Goal: Communication & Community: Answer question/provide support

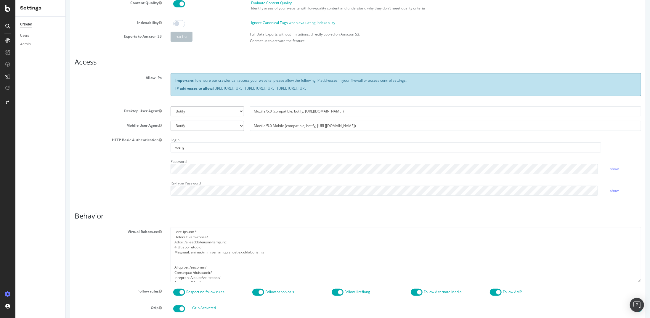
scroll to position [237, 0]
click at [201, 272] on textarea at bounding box center [405, 254] width 471 height 55
click at [200, 273] on textarea at bounding box center [405, 254] width 471 height 55
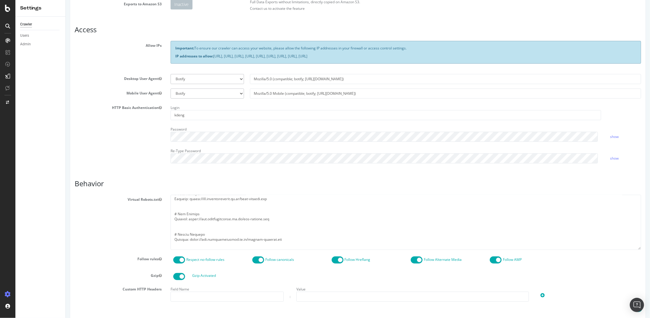
scroll to position [198, 0]
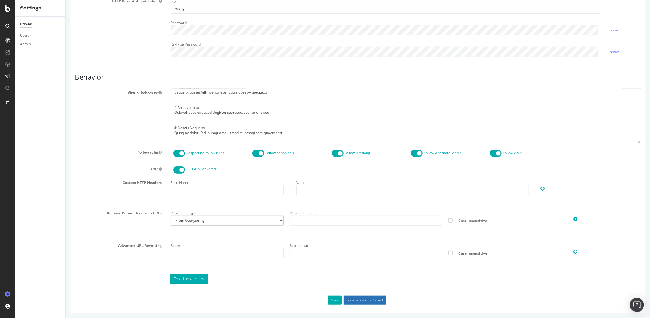
type textarea "User-agent: * Disallow: /wp-admin/ Allow: /wp-admin/admin-ajax.php # Sitemap ar…"
click at [350, 297] on input "Save & Back to Project" at bounding box center [364, 300] width 43 height 9
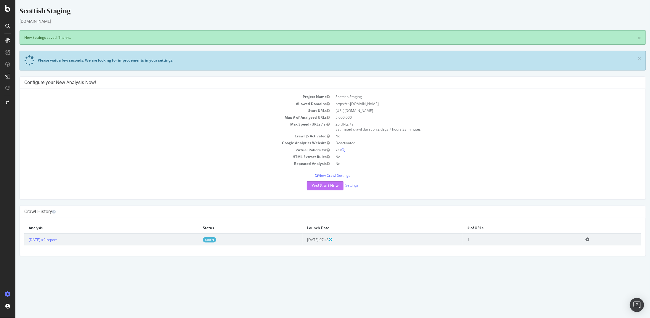
click at [335, 187] on button "Yes! Start Now" at bounding box center [325, 185] width 37 height 9
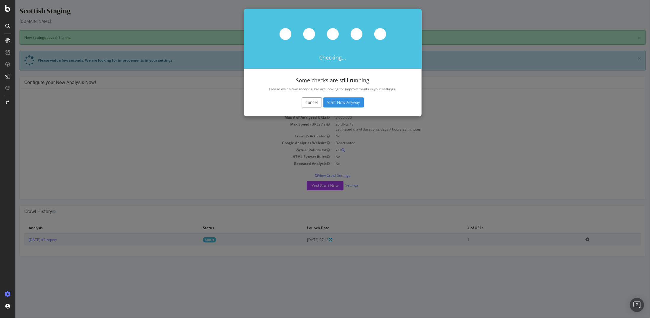
click at [347, 105] on button "Start Now Anyway" at bounding box center [343, 102] width 41 height 10
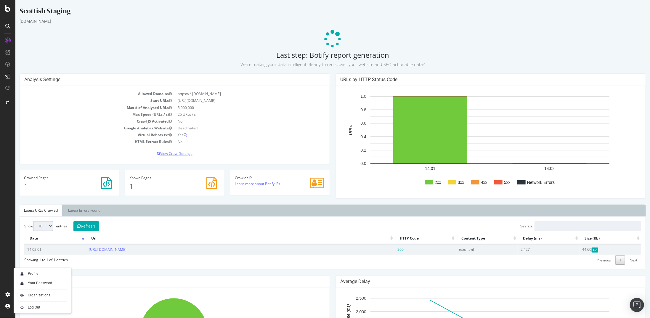
click at [180, 152] on p "View Crawl Settings" at bounding box center [174, 153] width 301 height 5
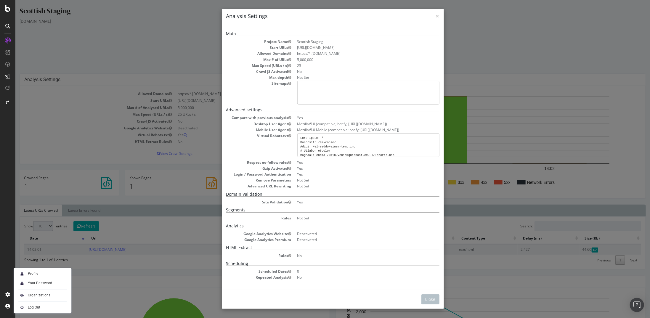
click at [137, 66] on div "× Close Analysis Settings Main Project Name Scottish Staging Start URLs https:/…" at bounding box center [332, 159] width 635 height 318
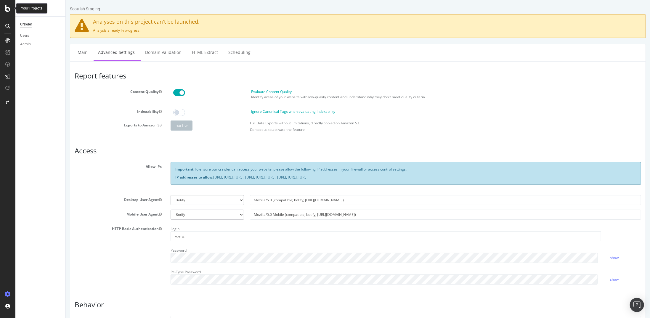
click at [7, 11] on icon at bounding box center [7, 8] width 5 height 7
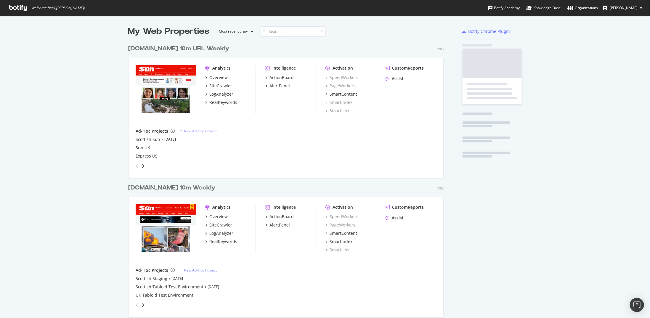
scroll to position [314, 641]
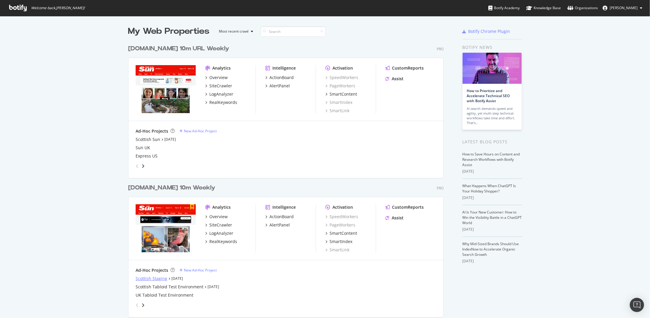
click at [164, 280] on div "Scottish Staging" at bounding box center [152, 279] width 32 height 6
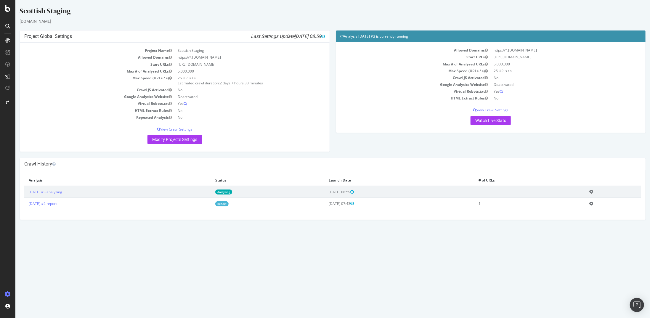
click at [593, 190] on icon at bounding box center [591, 192] width 4 height 4
click at [585, 205] on link "Delete analysis" at bounding box center [569, 209] width 47 height 8
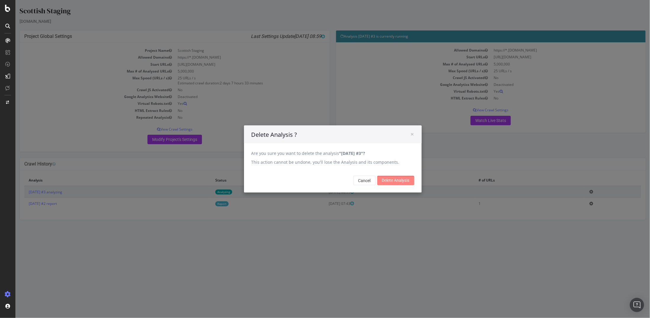
click at [381, 179] on input "Delete Analysis" at bounding box center [395, 180] width 37 height 9
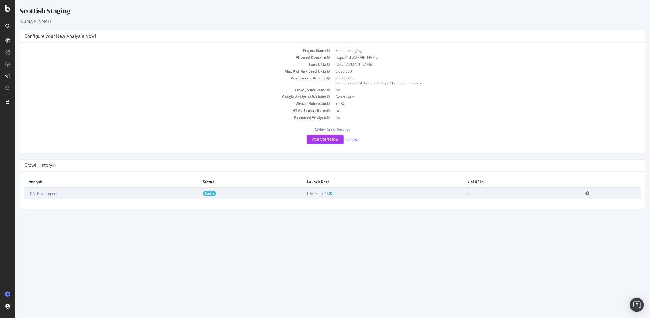
click at [355, 140] on link "Settings" at bounding box center [351, 139] width 13 height 5
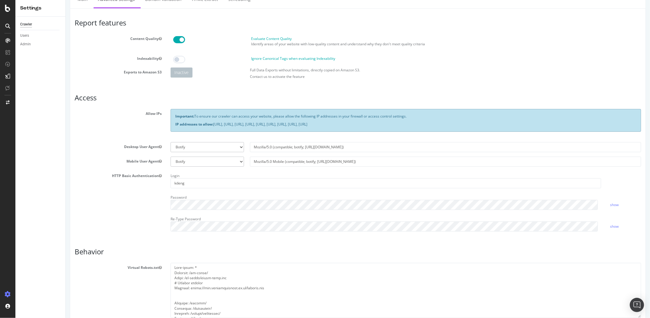
scroll to position [59, 0]
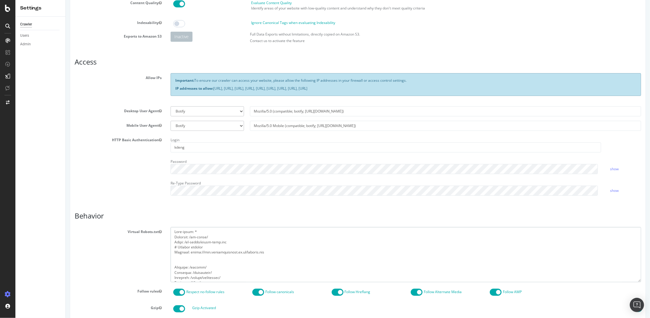
click at [198, 241] on textarea at bounding box center [405, 254] width 471 height 55
paste textarea "User-agent: * Disallow: /wp-admin/ Allow: /wp-admin/admin-ajax.php User-agent: …"
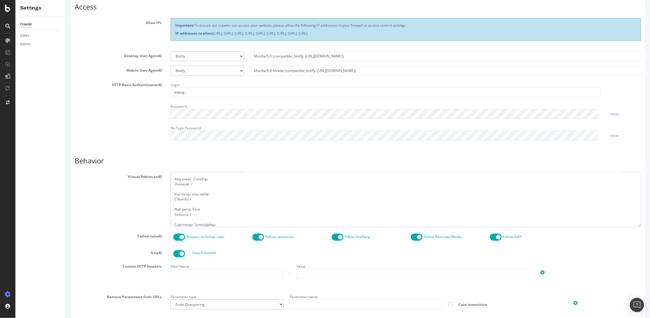
scroll to position [198, 0]
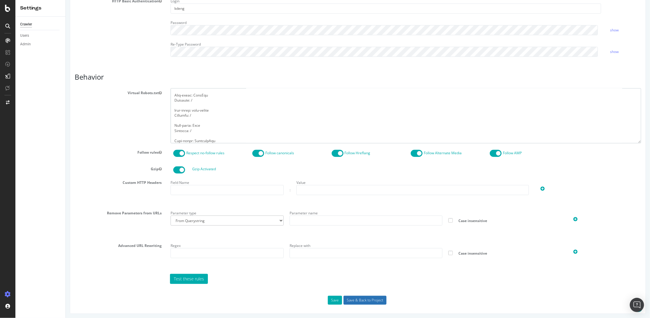
type textarea "User-agent: * Disallow: /wp-admin/ Allow: /wp-admin/admin-ajax.php User-agent: …"
click at [350, 296] on input "Save & Back to Project" at bounding box center [364, 300] width 43 height 9
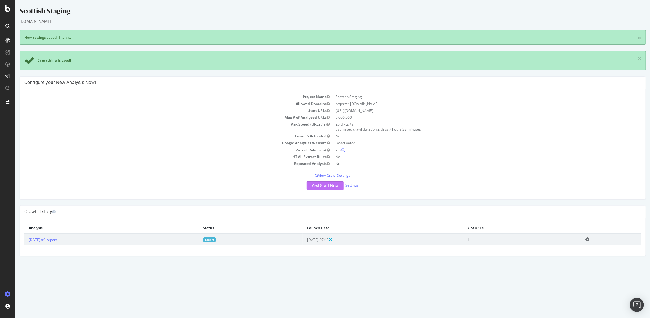
click at [324, 186] on button "Yes! Start Now" at bounding box center [325, 185] width 37 height 9
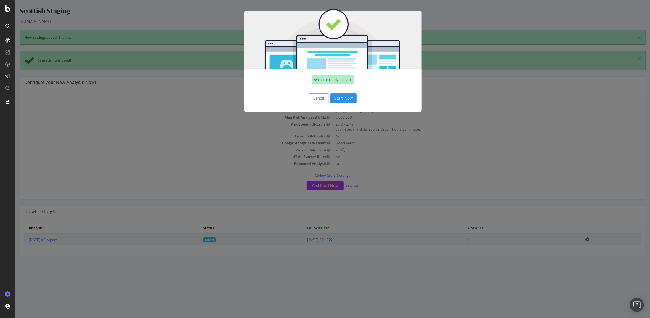
click at [346, 89] on div "You're ready to start" at bounding box center [333, 80] width 178 height 22
click at [345, 93] on button "Start Now" at bounding box center [343, 98] width 26 height 10
click at [344, 95] on div "Cancel Start Now" at bounding box center [332, 98] width 169 height 10
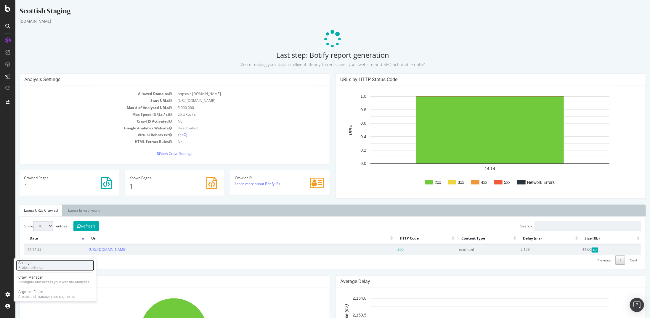
click at [30, 267] on div "Project settings" at bounding box center [30, 268] width 25 height 5
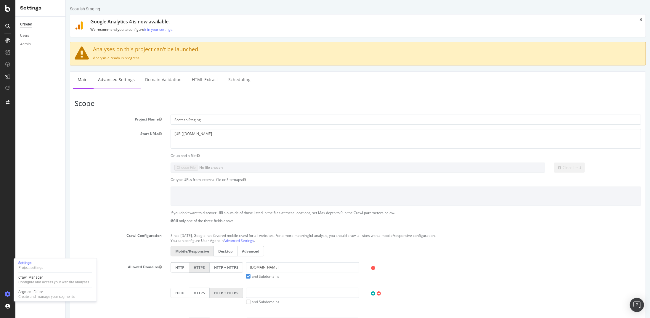
click at [125, 72] on link "Advanced Settings" at bounding box center [116, 80] width 46 height 16
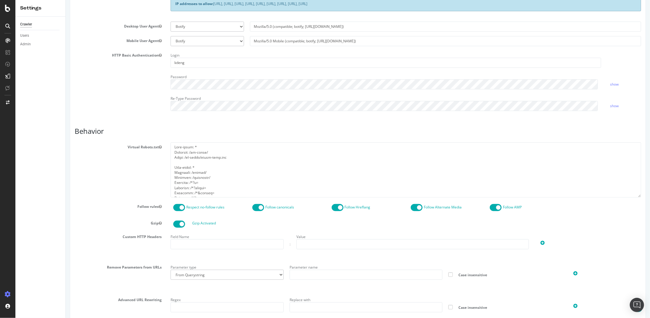
scroll to position [178, 0]
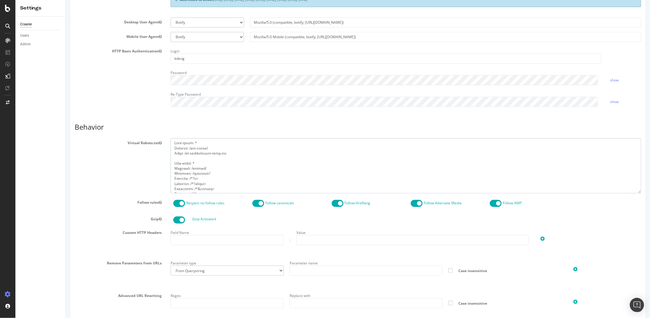
click at [227, 158] on textarea at bounding box center [405, 165] width 471 height 55
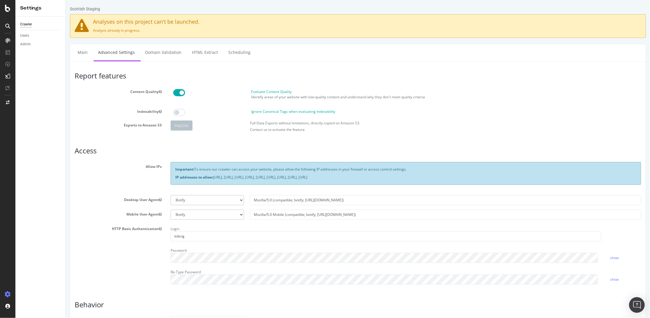
click at [636, 304] on img "Open Intercom Messenger" at bounding box center [637, 305] width 8 height 8
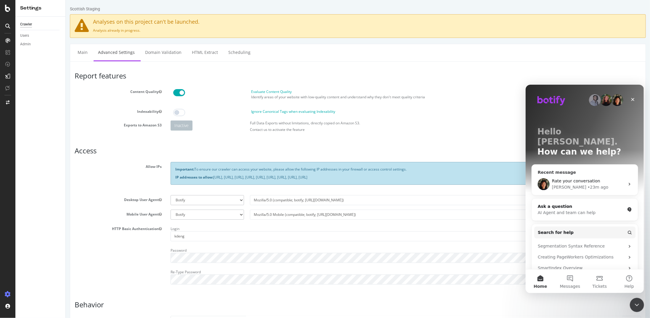
click at [602, 178] on div "Rate your conversation" at bounding box center [588, 181] width 73 height 6
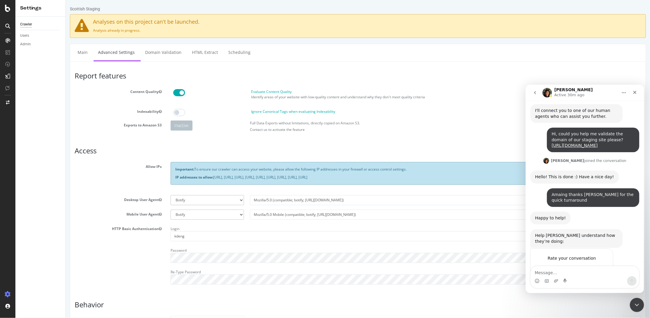
scroll to position [466, 0]
click at [565, 274] on textarea "Message…" at bounding box center [585, 271] width 108 height 10
type textarea "F"
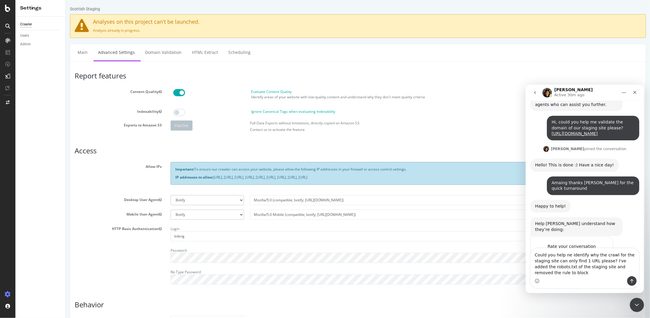
scroll to position [483, 0]
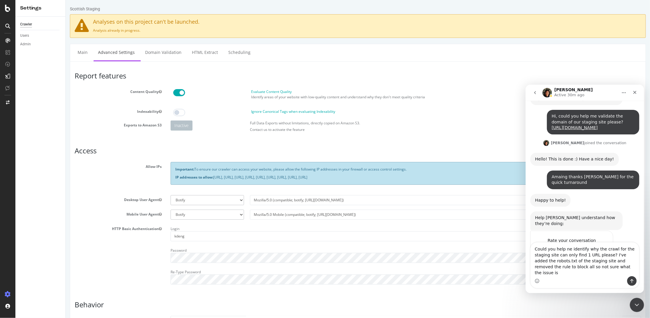
type textarea "Could you help ne identify why the crawl for the staging site can only find 1 U…"
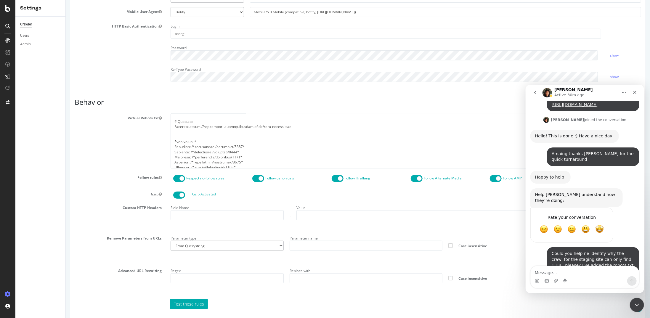
scroll to position [207, 0]
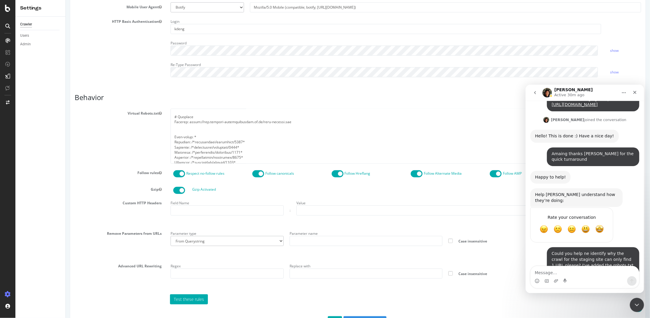
click at [180, 174] on span at bounding box center [179, 173] width 12 height 7
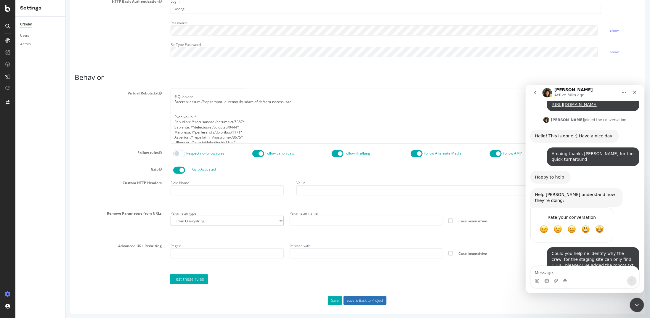
click at [350, 301] on input "Save & Back to Project" at bounding box center [364, 300] width 43 height 9
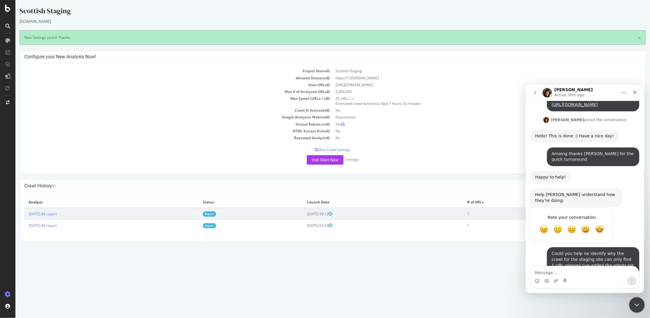
click at [641, 308] on div "Close Intercom Messenger" at bounding box center [636, 304] width 14 height 14
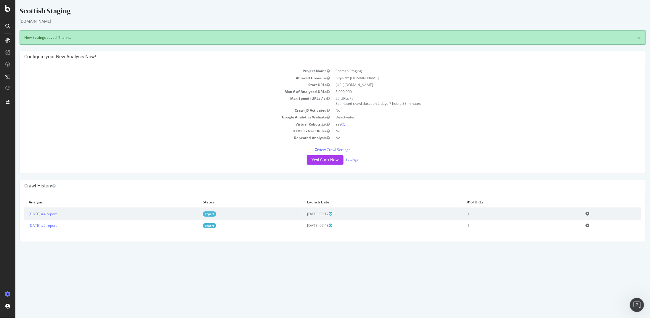
scroll to position [507, 0]
click at [319, 161] on button "Yes! Start Now" at bounding box center [325, 159] width 37 height 9
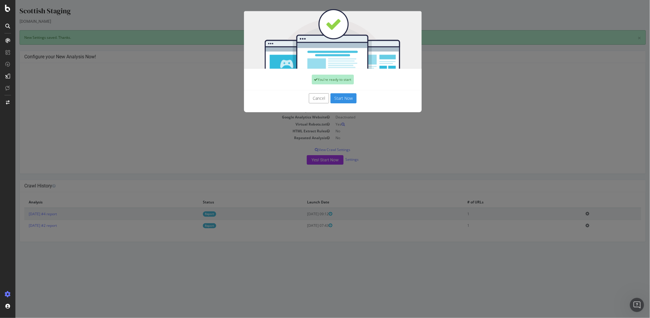
click at [334, 97] on button "Start Now" at bounding box center [343, 98] width 26 height 10
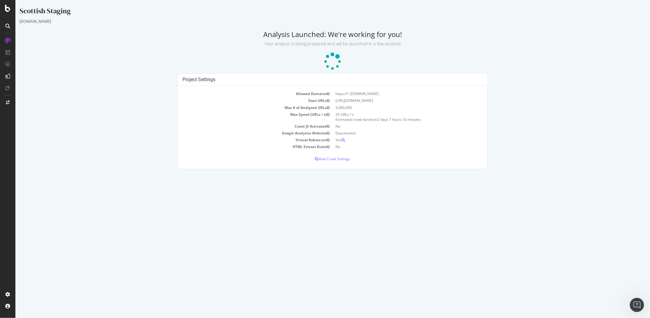
click at [295, 175] on html "Scottish Staging [DOMAIN_NAME] Analysis Launched: We're working for you! Your a…" at bounding box center [332, 87] width 635 height 175
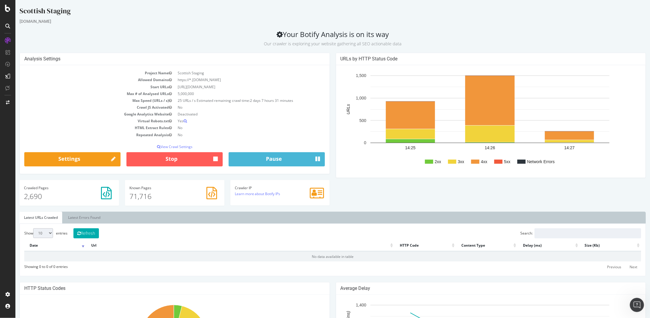
click at [635, 300] on icon "Open Intercom Messenger" at bounding box center [637, 304] width 10 height 10
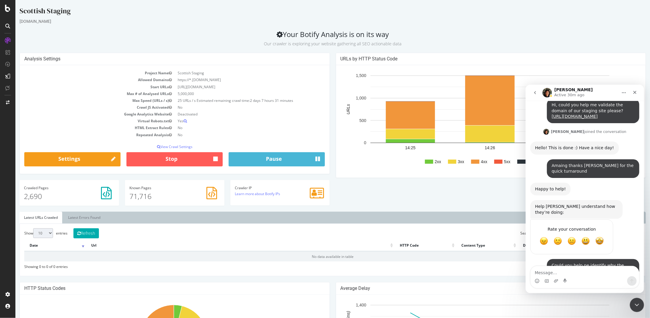
scroll to position [507, 0]
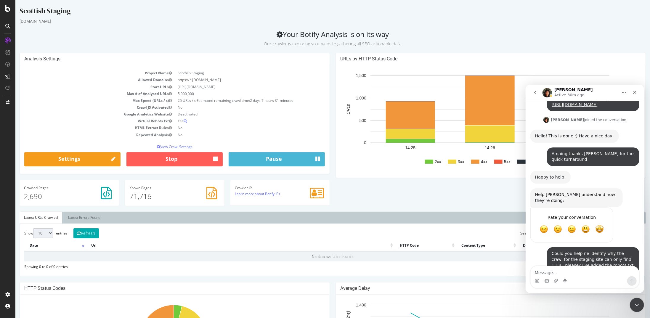
click at [599, 275] on textarea "Message…" at bounding box center [585, 271] width 108 height 10
type textarea "Nevermind figured it out now thanks"
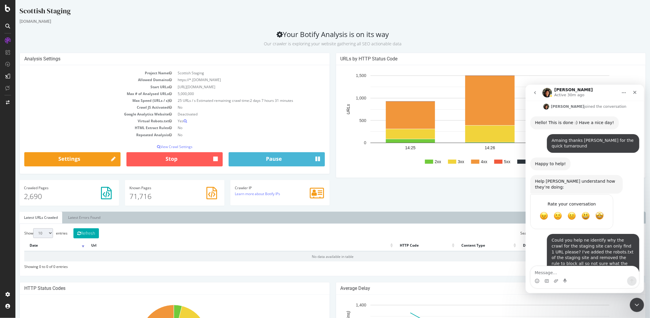
scroll to position [520, 0]
click at [632, 300] on div "Close Intercom Messenger" at bounding box center [636, 304] width 14 height 14
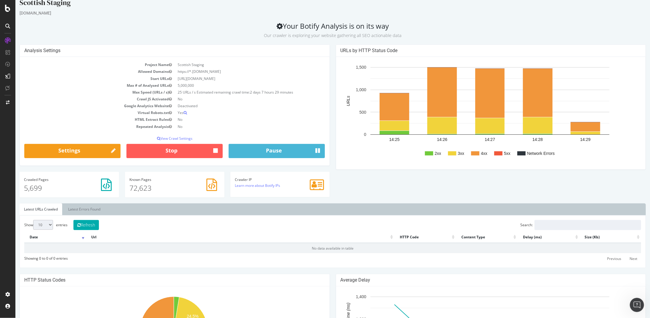
scroll to position [0, 0]
